Goal: Task Accomplishment & Management: Manage account settings

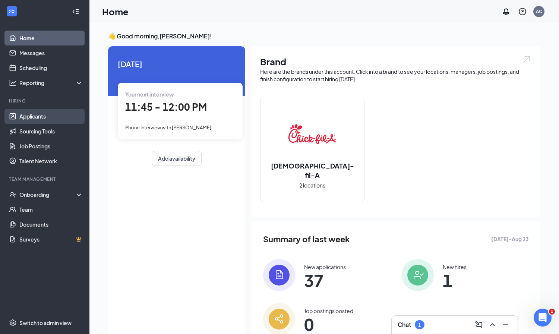
click at [31, 117] on link "Applicants" at bounding box center [51, 116] width 64 height 15
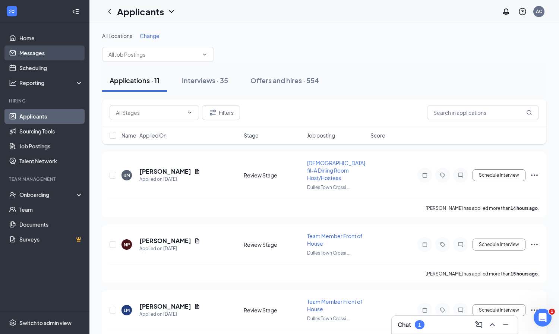
click at [35, 51] on link "Messages" at bounding box center [51, 52] width 64 height 15
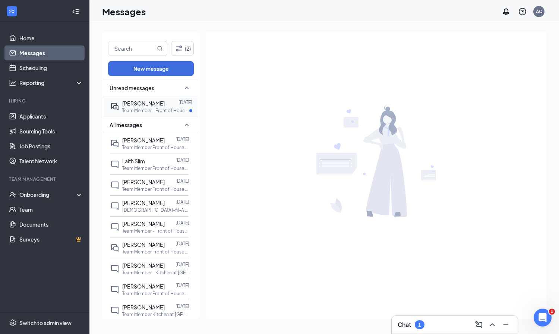
click at [141, 106] on span "[PERSON_NAME]" at bounding box center [143, 103] width 42 height 7
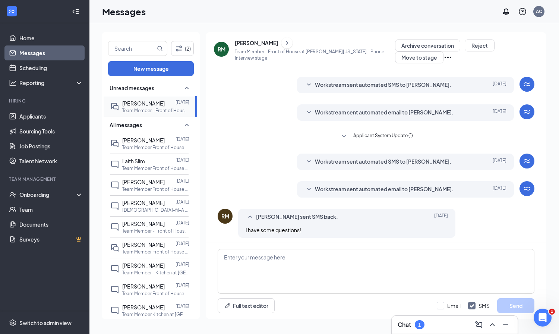
scroll to position [123, 0]
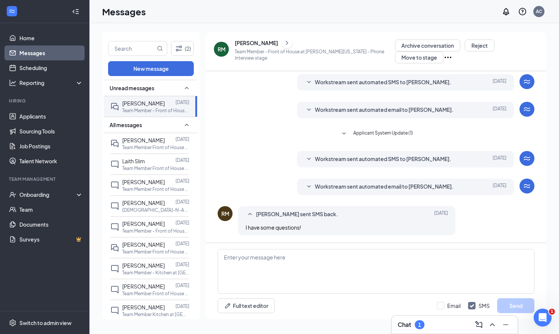
click at [288, 42] on icon "ChevronRight" at bounding box center [287, 43] width 2 height 4
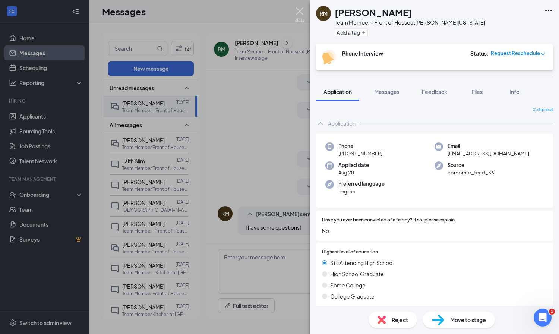
click at [299, 10] on img at bounding box center [299, 14] width 9 height 15
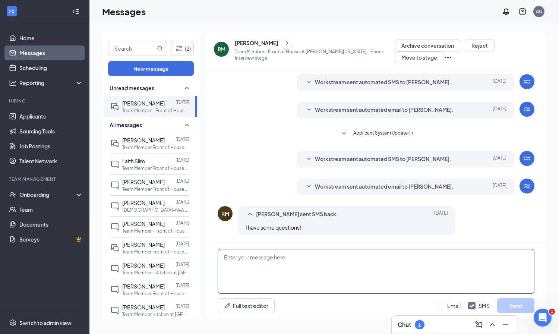
click at [242, 259] on textarea at bounding box center [375, 271] width 317 height 45
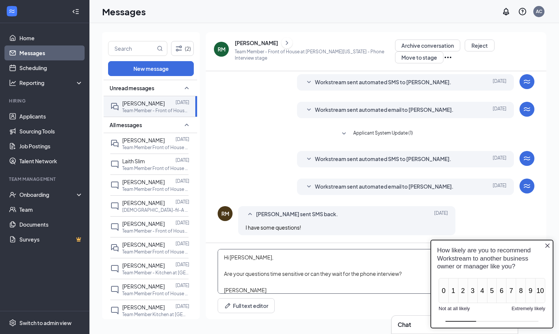
type textarea "Hi [PERSON_NAME], Are your questions time sensitive or can they wait for the ph…"
click at [548, 244] on icon "Close button" at bounding box center [547, 245] width 6 height 6
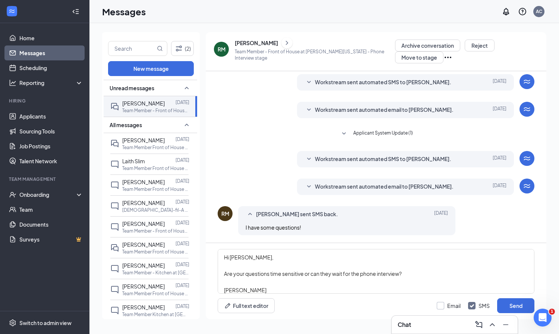
click at [443, 305] on div at bounding box center [439, 305] width 7 height 7
click at [443, 305] on input "Email" at bounding box center [448, 305] width 24 height 7
checkbox input "true"
click at [512, 302] on button "Send" at bounding box center [515, 305] width 37 height 15
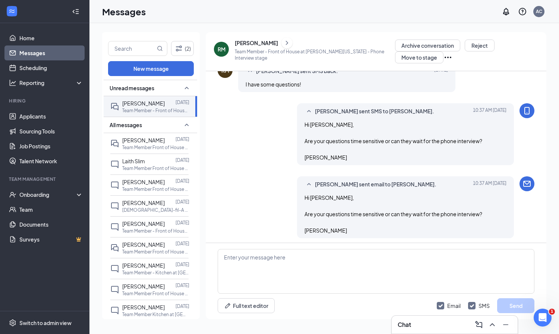
scroll to position [269, 0]
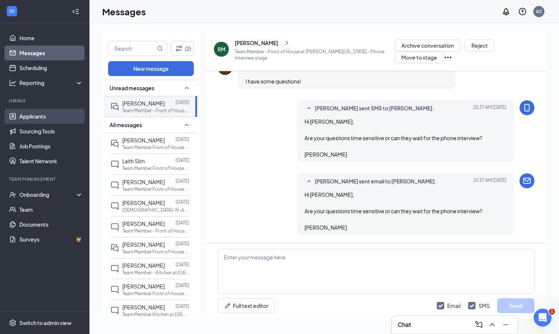
click at [41, 114] on link "Applicants" at bounding box center [51, 116] width 64 height 15
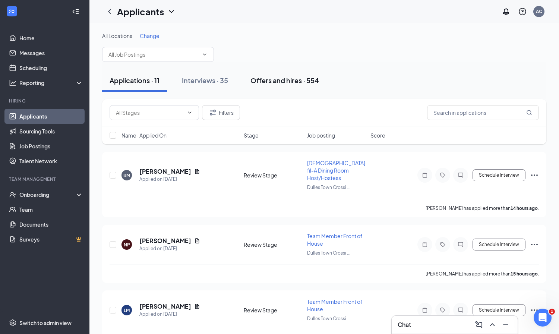
click at [271, 80] on div "Offers and hires · 554" at bounding box center [284, 80] width 69 height 9
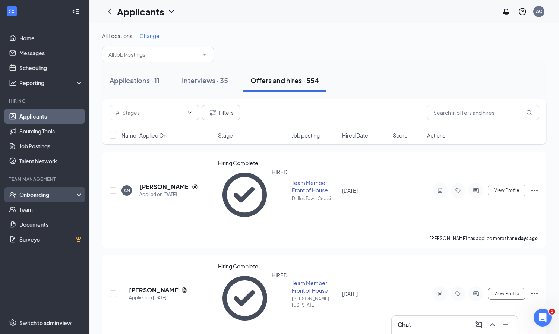
click at [36, 197] on div "Onboarding" at bounding box center [47, 194] width 57 height 7
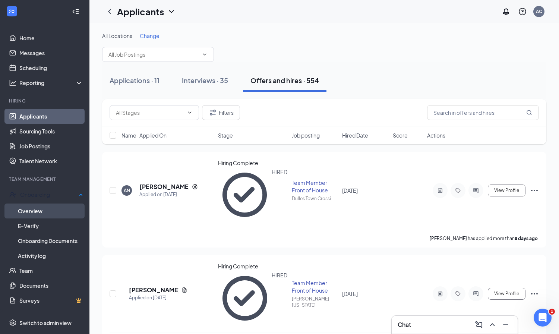
click at [34, 212] on link "Overview" at bounding box center [50, 210] width 65 height 15
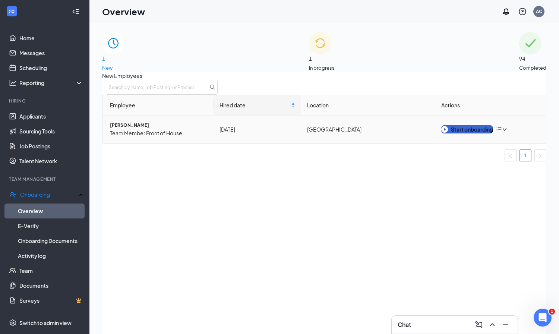
click at [475, 133] on div "Start onboarding" at bounding box center [467, 129] width 52 height 8
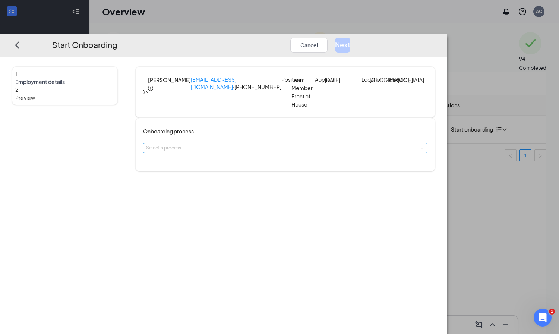
click at [254, 152] on div "Select a process" at bounding box center [283, 147] width 275 height 7
click at [236, 185] on li "Team Member" at bounding box center [255, 187] width 122 height 13
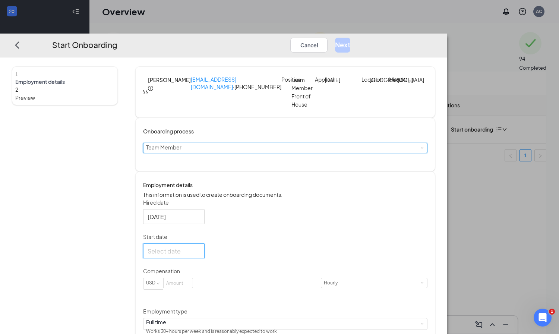
click at [198, 255] on input "Start date" at bounding box center [172, 250] width 51 height 9
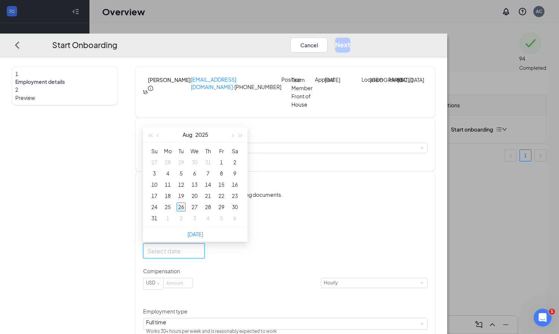
type input "[DATE]"
click at [185, 211] on div "26" at bounding box center [181, 206] width 9 height 9
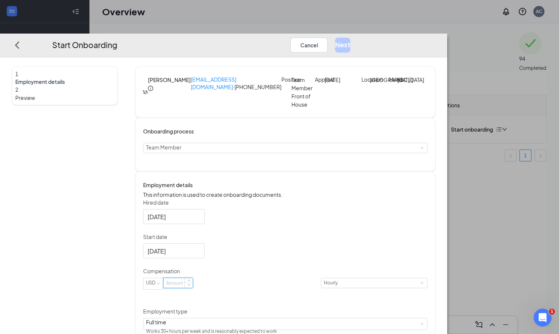
click at [193, 287] on input at bounding box center [177, 283] width 29 height 10
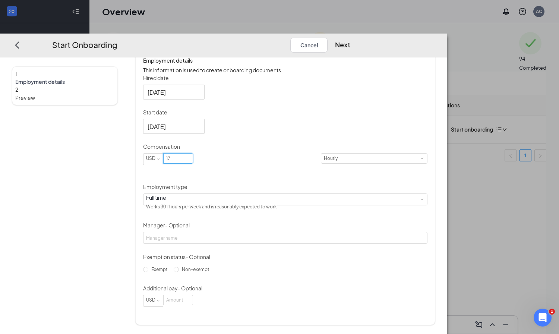
scroll to position [145, 0]
type input "17"
click at [179, 271] on input "Non-exempt" at bounding box center [176, 268] width 5 height 5
radio input "true"
click at [350, 37] on button "Next" at bounding box center [342, 44] width 15 height 15
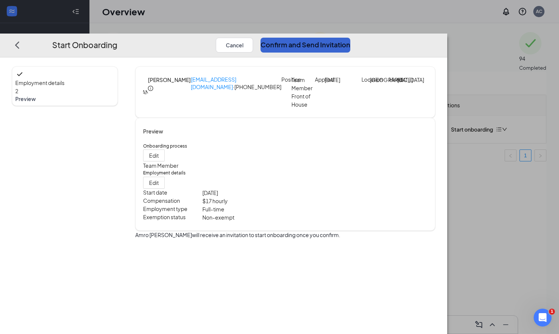
scroll to position [0, 0]
click at [350, 37] on button "Confirm and Send Invitation" at bounding box center [305, 44] width 90 height 15
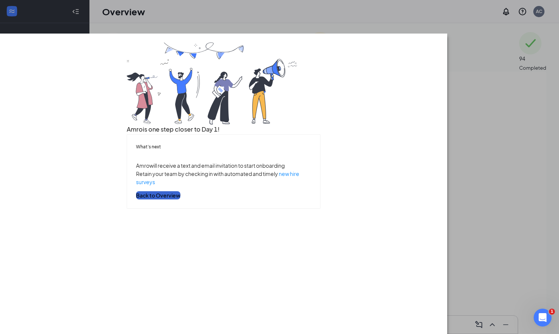
click at [180, 199] on button "Back to Overview" at bounding box center [158, 195] width 44 height 8
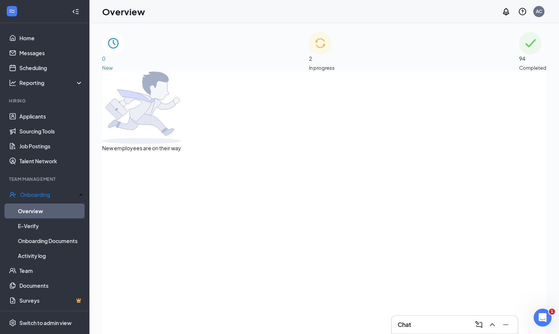
click at [316, 57] on div "2 In progress" at bounding box center [322, 51] width 26 height 39
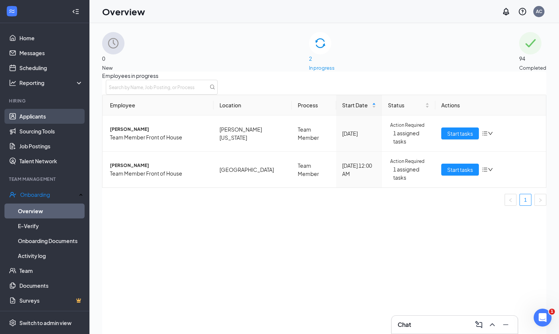
click at [44, 115] on link "Applicants" at bounding box center [51, 116] width 64 height 15
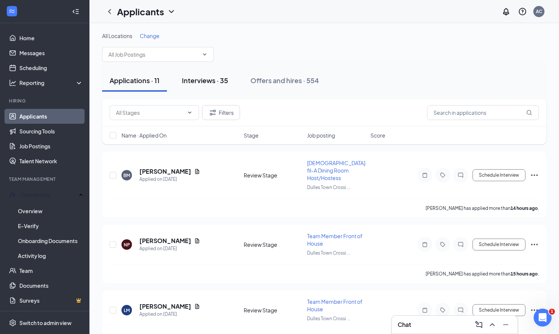
click at [201, 76] on div "Interviews · 35" at bounding box center [205, 80] width 46 height 9
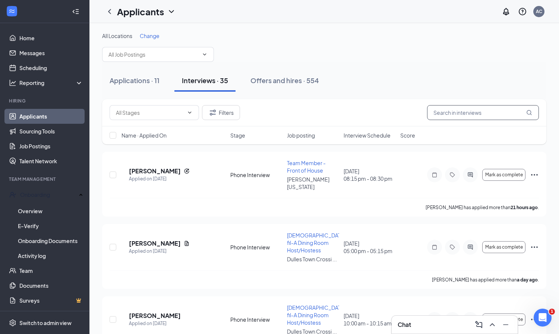
click at [441, 114] on input "text" at bounding box center [483, 112] width 112 height 15
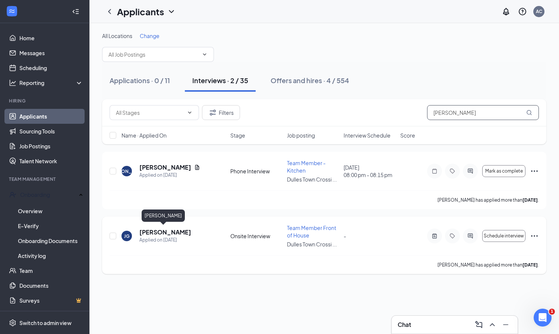
type input "[PERSON_NAME]"
click at [154, 230] on h5 "[PERSON_NAME]" at bounding box center [165, 232] width 52 height 8
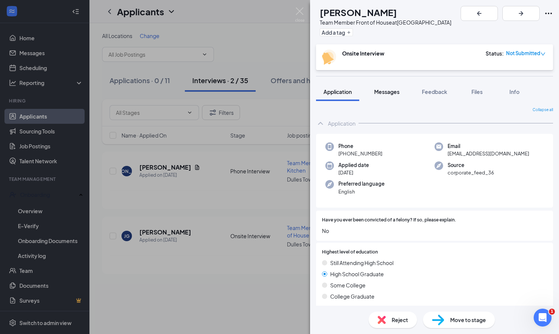
click at [393, 94] on span "Messages" at bounding box center [386, 91] width 25 height 7
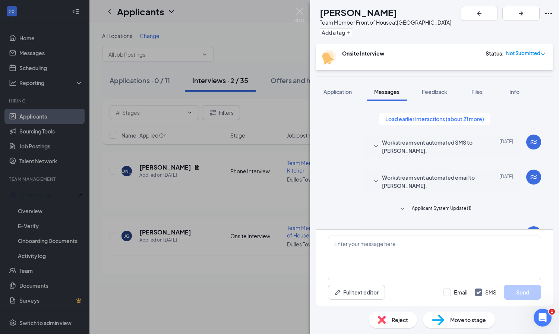
scroll to position [155, 0]
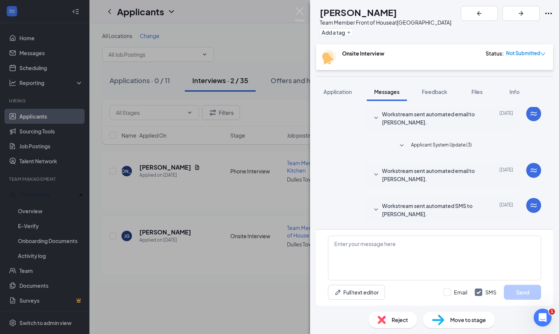
click at [373, 173] on icon "SmallChevronDown" at bounding box center [375, 174] width 9 height 9
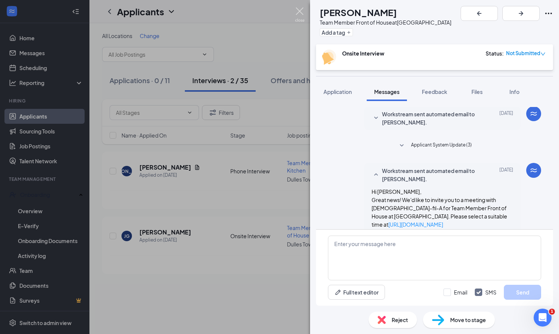
click at [299, 9] on img at bounding box center [299, 14] width 9 height 15
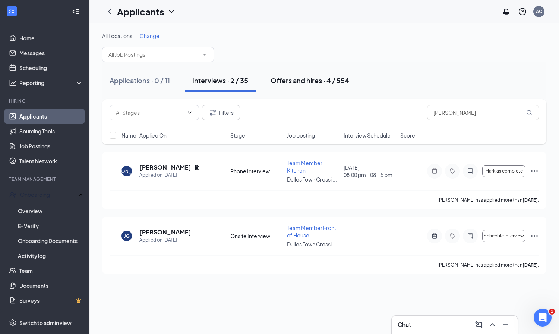
click at [308, 79] on div "Offers and hires · 4 / 554" at bounding box center [309, 80] width 79 height 9
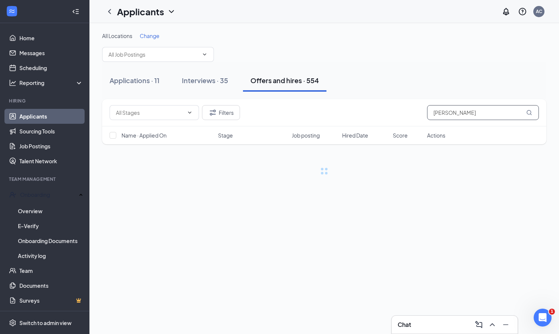
drag, startPoint x: 456, startPoint y: 109, endPoint x: 449, endPoint y: 114, distance: 8.3
click at [449, 114] on input "[PERSON_NAME]" at bounding box center [483, 112] width 112 height 15
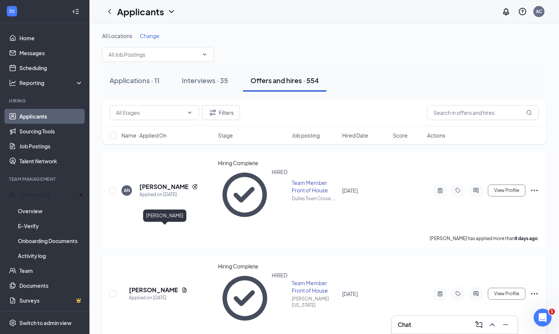
click at [154, 286] on h5 "[PERSON_NAME]" at bounding box center [154, 290] width 50 height 8
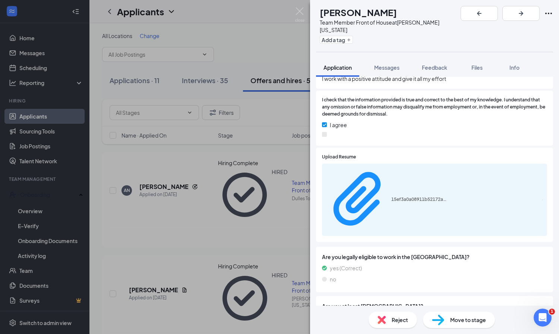
scroll to position [893, 0]
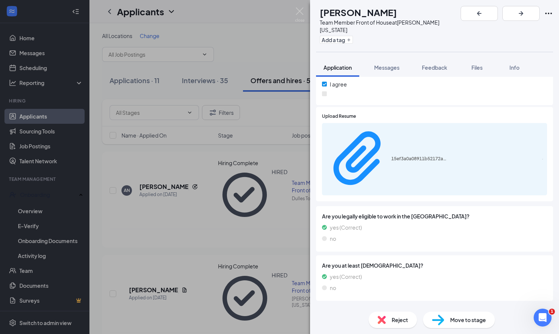
scroll to position [938, 0]
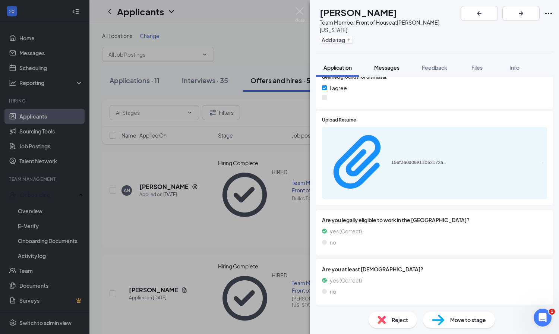
click at [382, 64] on span "Messages" at bounding box center [386, 67] width 25 height 7
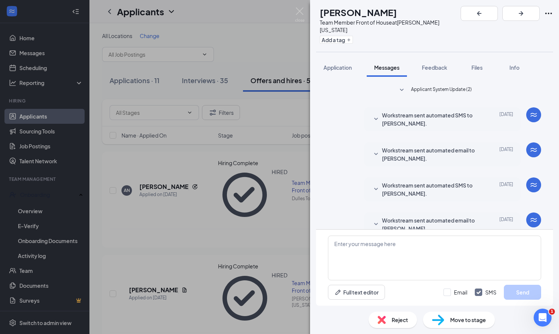
scroll to position [123, 0]
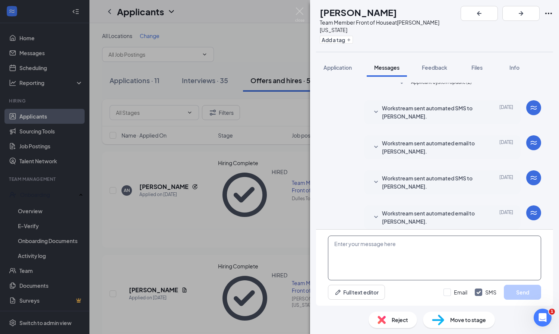
click at [340, 245] on textarea at bounding box center [434, 257] width 213 height 45
type textarea "I"
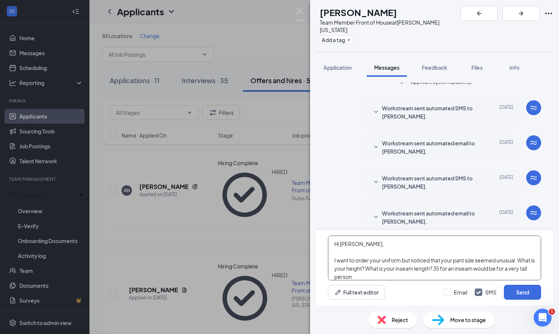
click at [444, 271] on textarea "Hi [PERSON_NAME], I want to order your uniform but noticed that your pant size …" at bounding box center [434, 257] width 213 height 45
click at [385, 277] on textarea "Hi [PERSON_NAME], I want to order your uniform but noticed that your pant size …" at bounding box center [434, 257] width 213 height 45
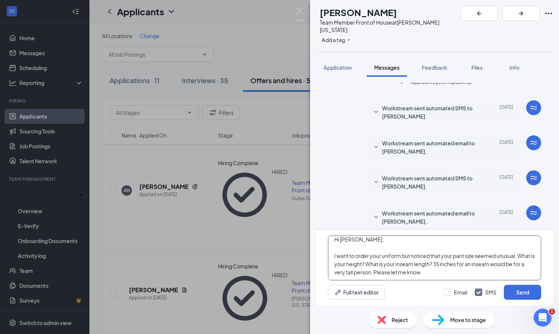
scroll to position [16, 0]
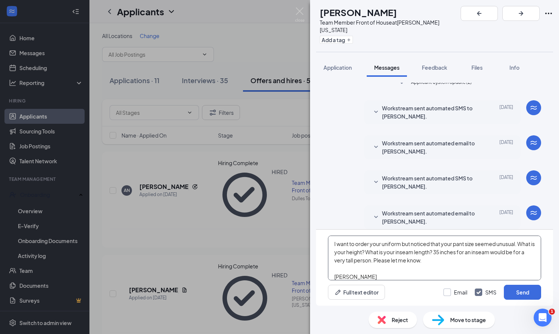
type textarea "Hi [PERSON_NAME], I want to order your uniform but noticed that your pant size …"
click at [444, 292] on input "Email" at bounding box center [455, 291] width 24 height 7
checkbox input "true"
click at [518, 295] on button "Send" at bounding box center [521, 291] width 37 height 15
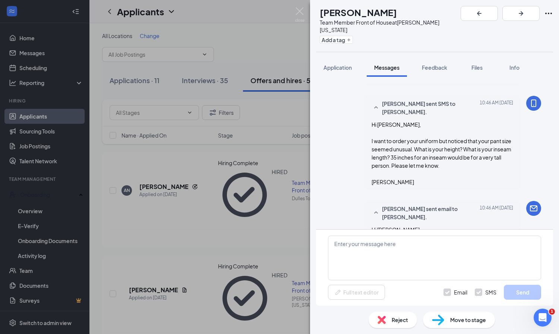
scroll to position [333, 0]
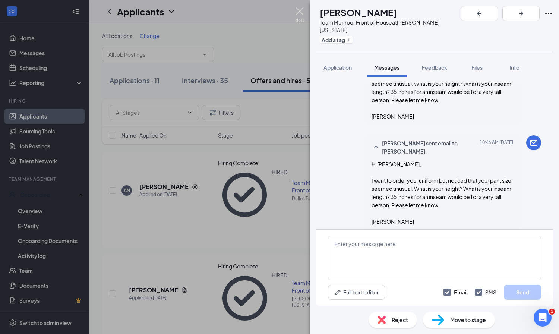
click at [301, 10] on img at bounding box center [299, 14] width 9 height 15
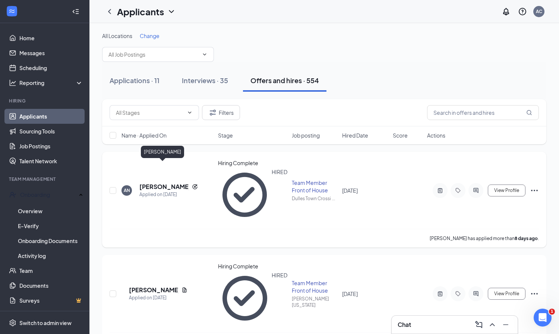
click at [156, 182] on h5 "[PERSON_NAME]" at bounding box center [164, 186] width 50 height 8
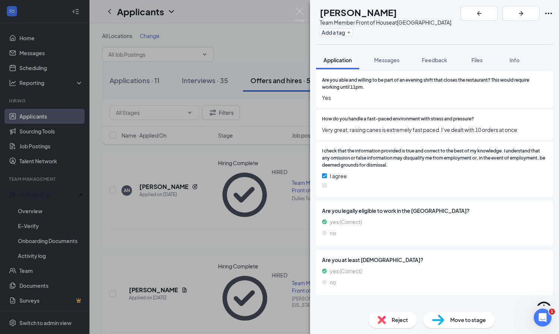
scroll to position [881, 0]
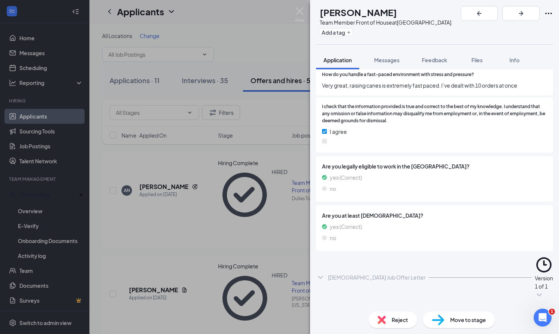
scroll to position [926, 0]
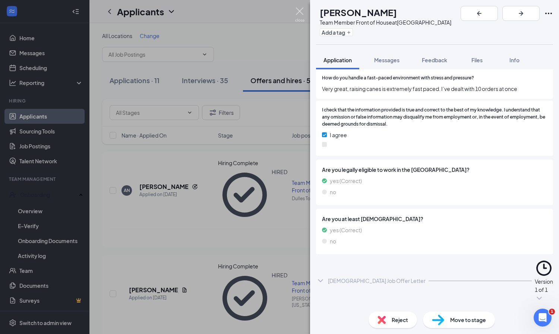
click at [298, 9] on img at bounding box center [299, 14] width 9 height 15
